Goal: Task Accomplishment & Management: Use online tool/utility

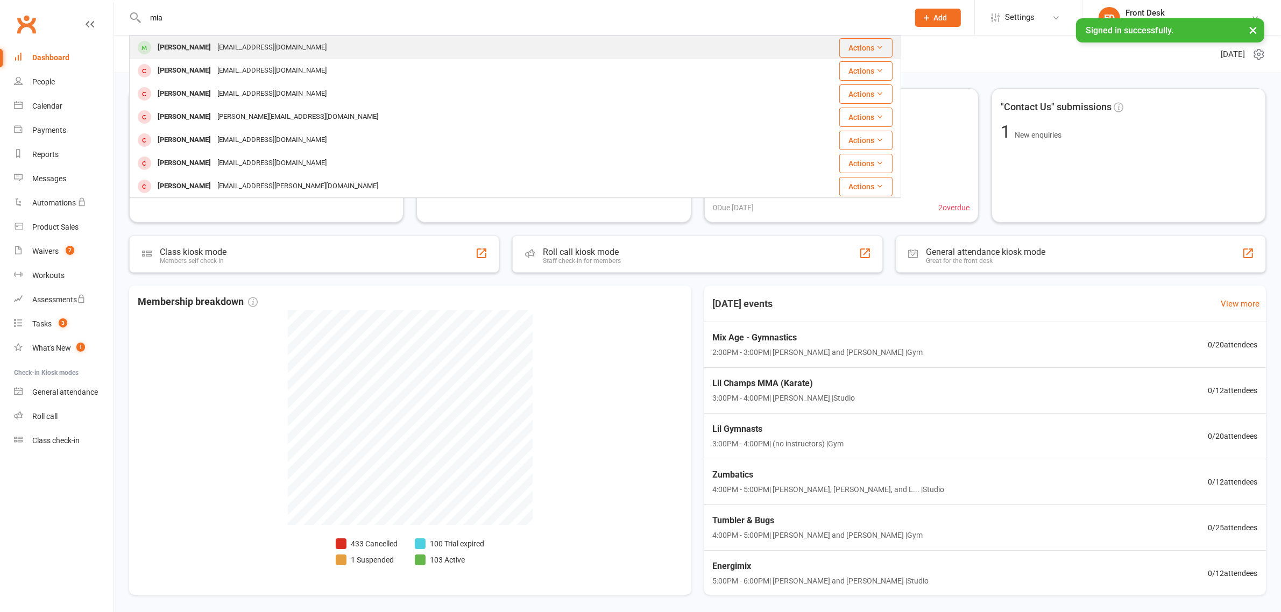
type input "mia"
click at [214, 49] on div "Riya1489@gmail.com" at bounding box center [272, 48] width 116 height 16
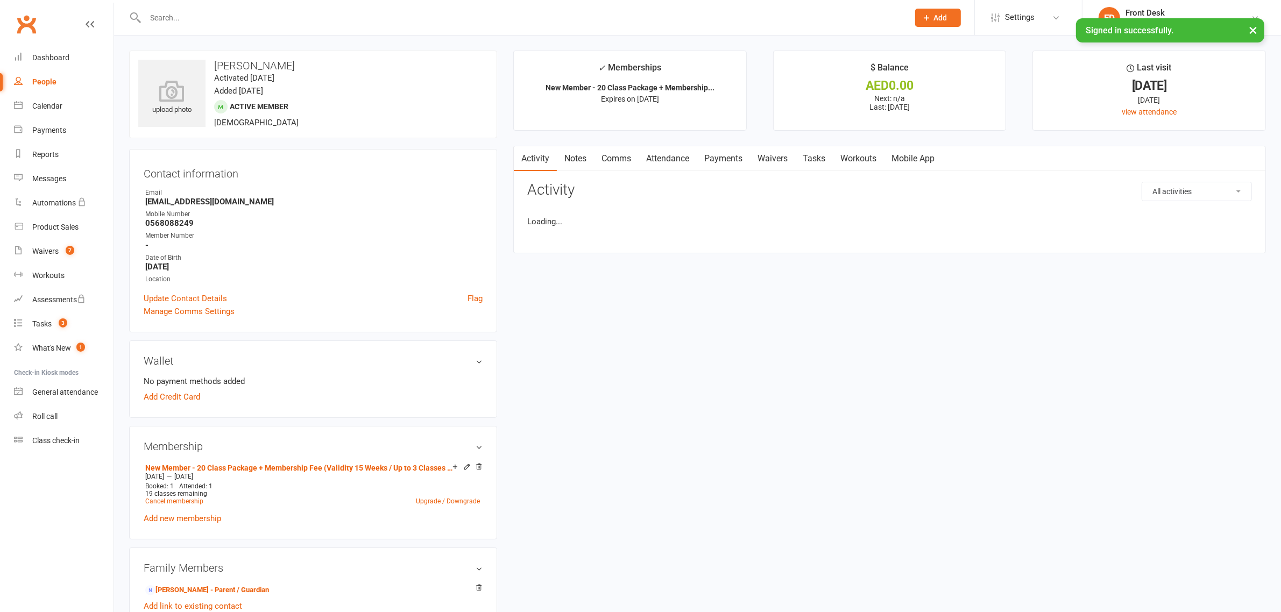
scroll to position [39, 0]
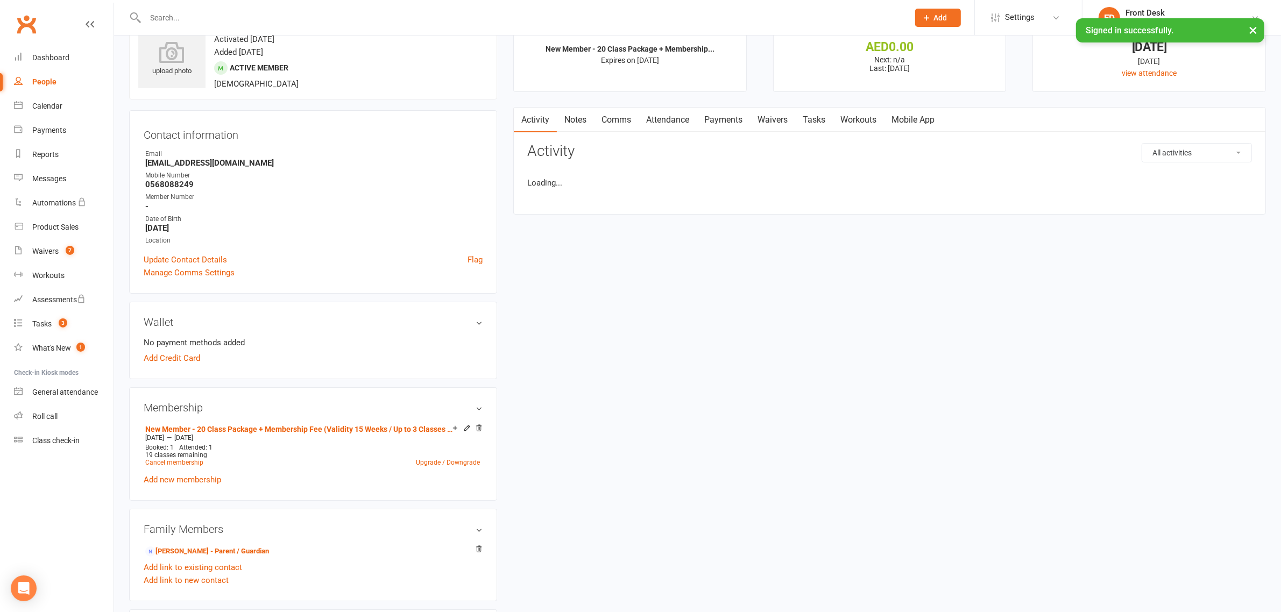
click at [671, 118] on link "Attendance" at bounding box center [668, 120] width 58 height 25
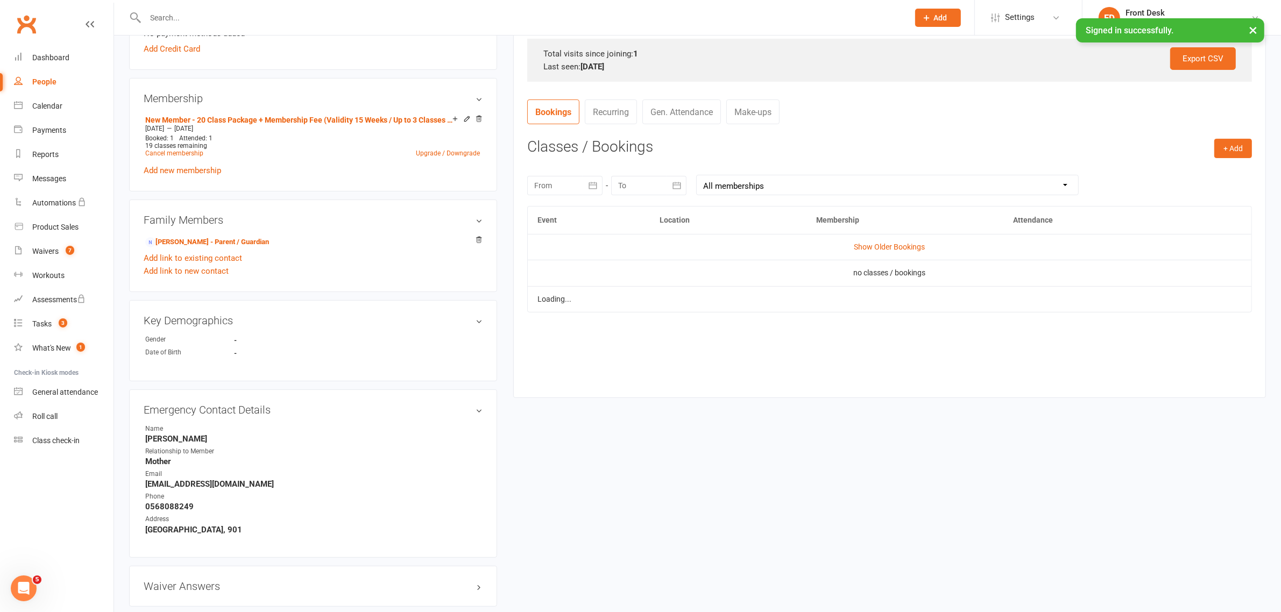
scroll to position [375, 0]
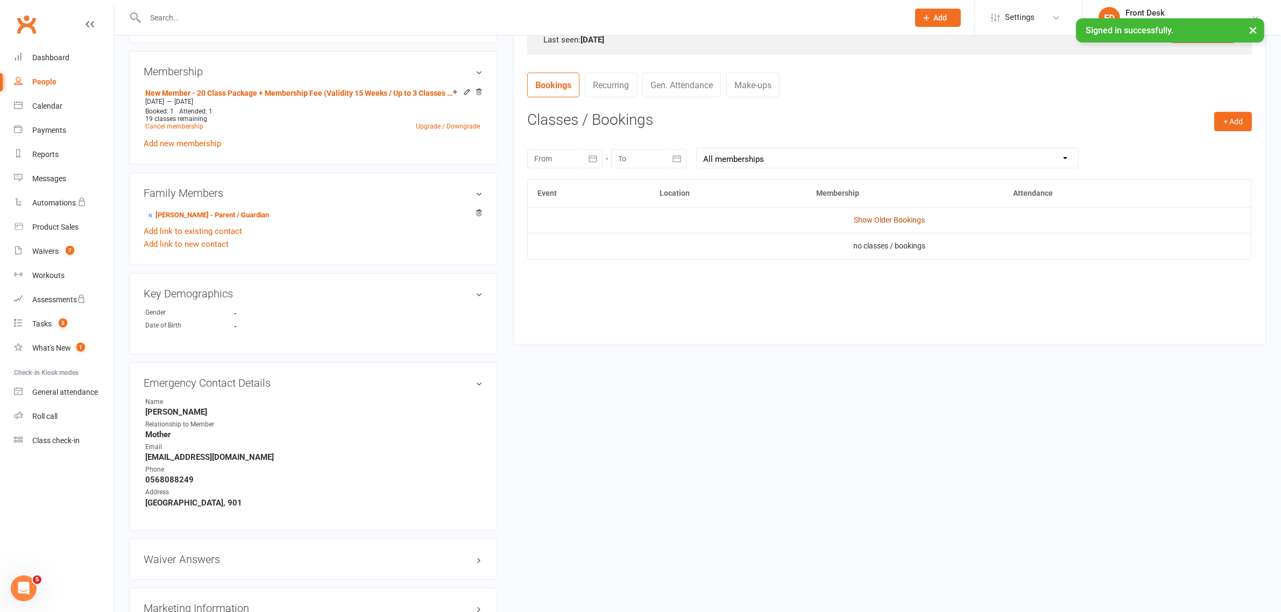
click at [883, 219] on link "Show Older Bookings" at bounding box center [889, 220] width 71 height 9
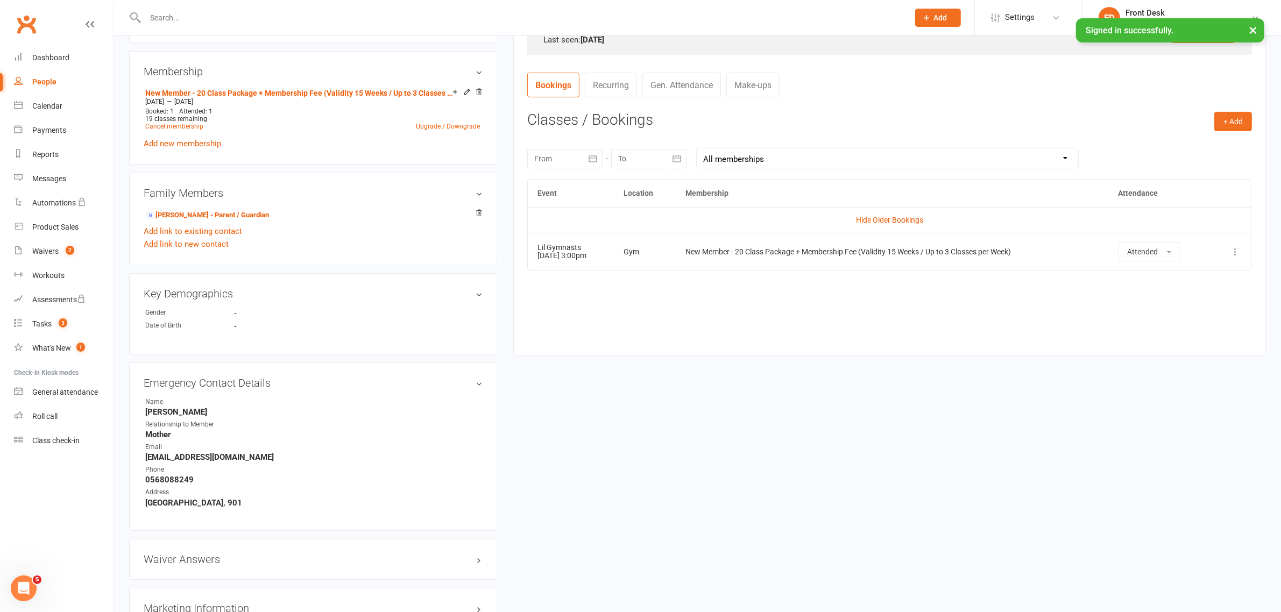
scroll to position [442, 0]
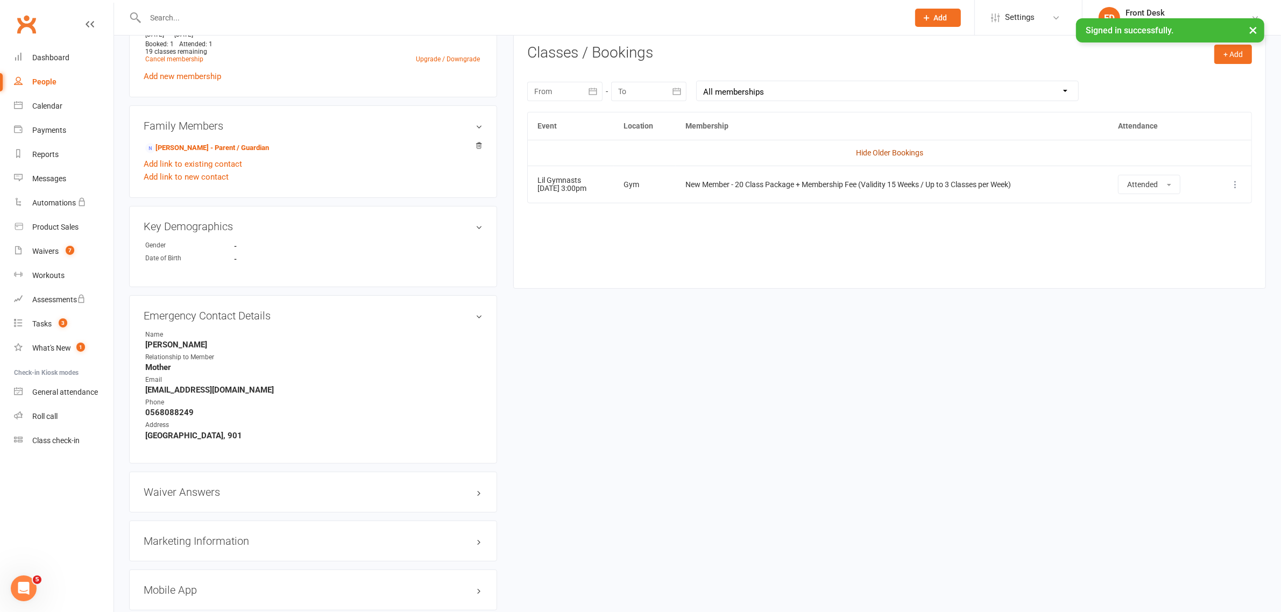
click at [904, 152] on link "Hide Older Bookings" at bounding box center [889, 152] width 67 height 9
click at [904, 152] on link "Show Older Bookings" at bounding box center [889, 152] width 71 height 9
click at [60, 445] on div "Class check-in" at bounding box center [55, 440] width 47 height 9
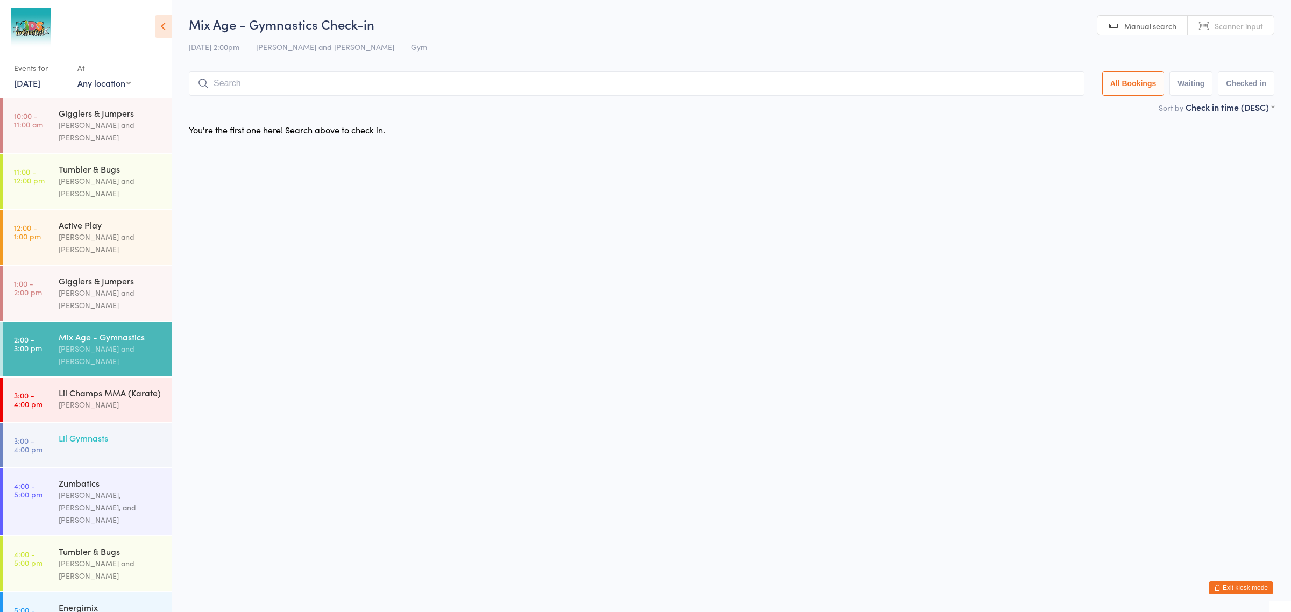
click at [79, 435] on div "Lil Gymnasts" at bounding box center [115, 438] width 113 height 30
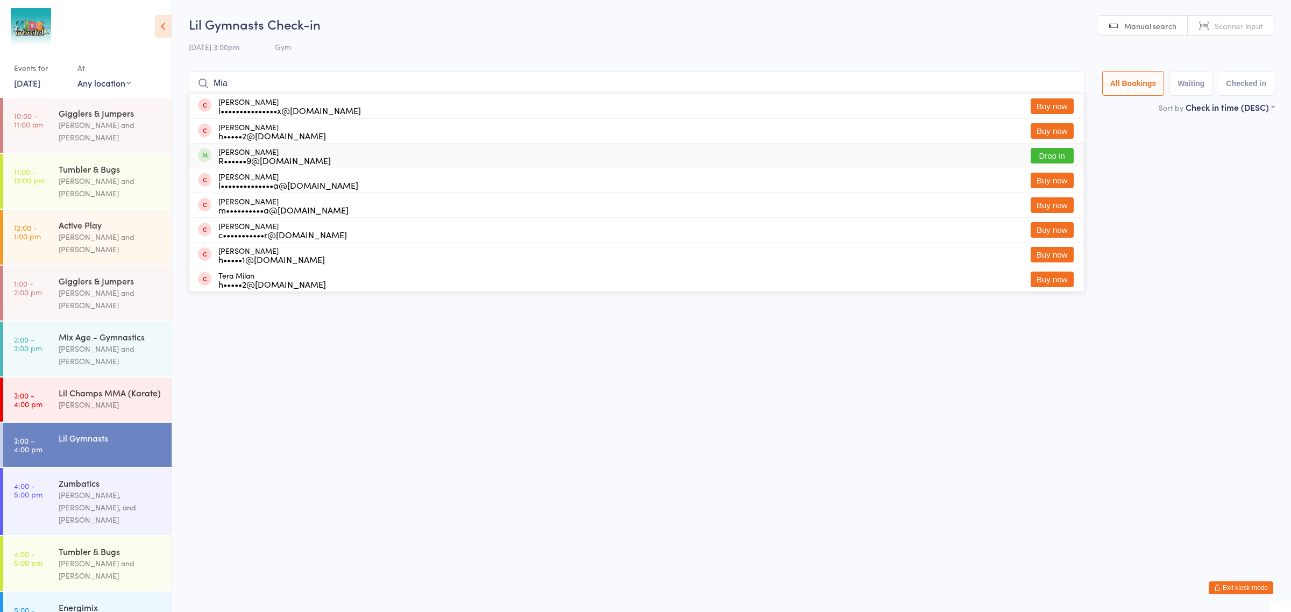
type input "Mia"
click at [241, 159] on div "R••••••9@[DOMAIN_NAME]" at bounding box center [274, 160] width 112 height 9
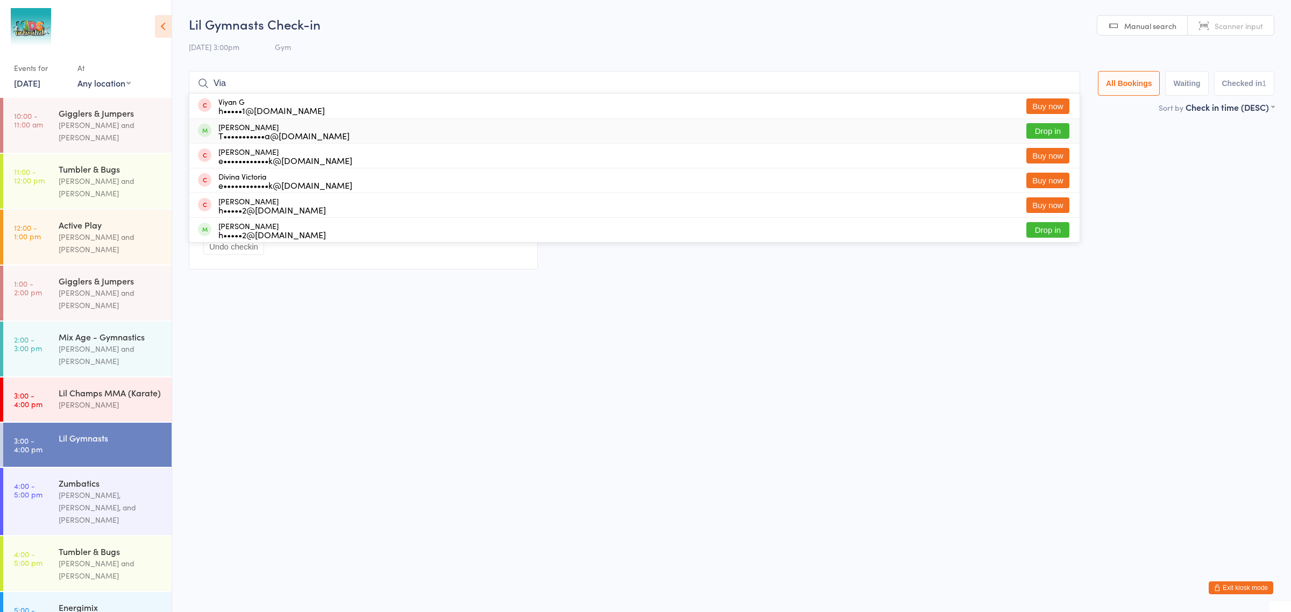
type input "Via"
click at [237, 135] on div "T•••••••••••a@[DOMAIN_NAME]" at bounding box center [283, 135] width 131 height 9
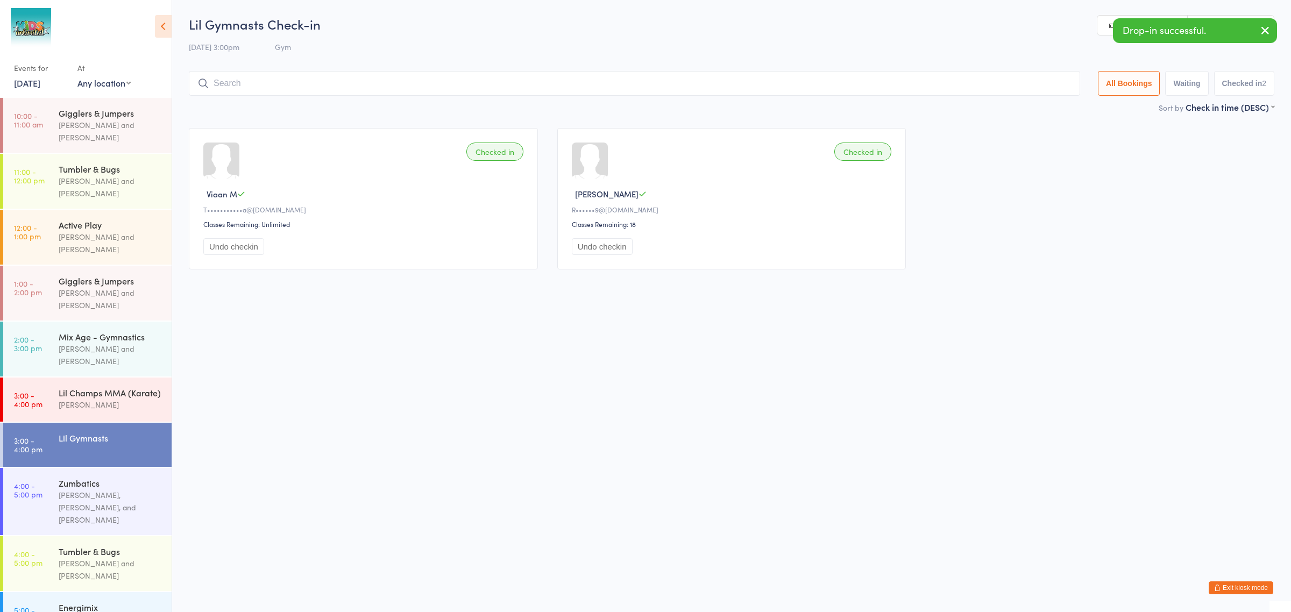
click at [1249, 589] on button "Exit kiosk mode" at bounding box center [1241, 588] width 65 height 13
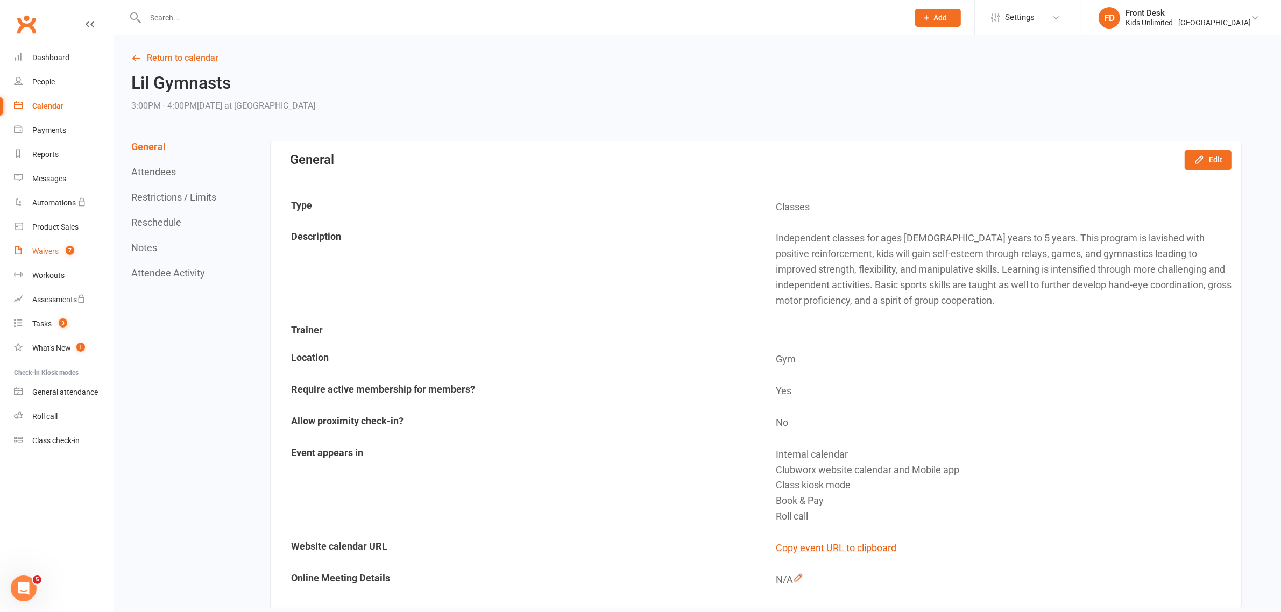
click at [33, 252] on div "Waivers" at bounding box center [45, 251] width 26 height 9
